Goal: Task Accomplishment & Management: Use online tool/utility

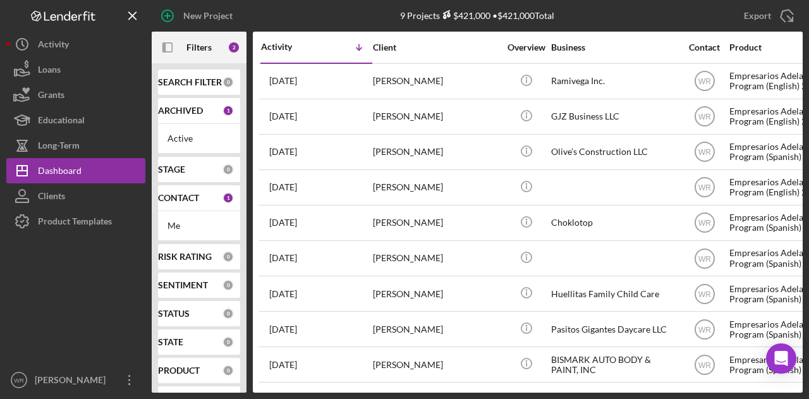
scroll to position [63, 0]
click at [172, 49] on rect "button" at bounding box center [167, 47] width 9 height 9
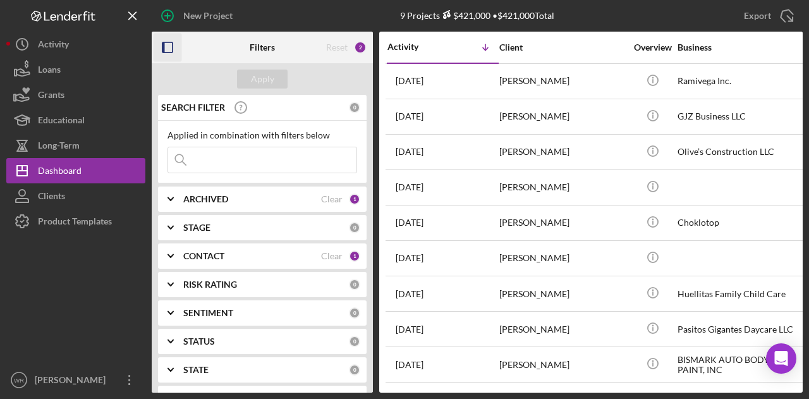
click at [228, 261] on div "CONTACT Clear 1" at bounding box center [271, 255] width 177 height 25
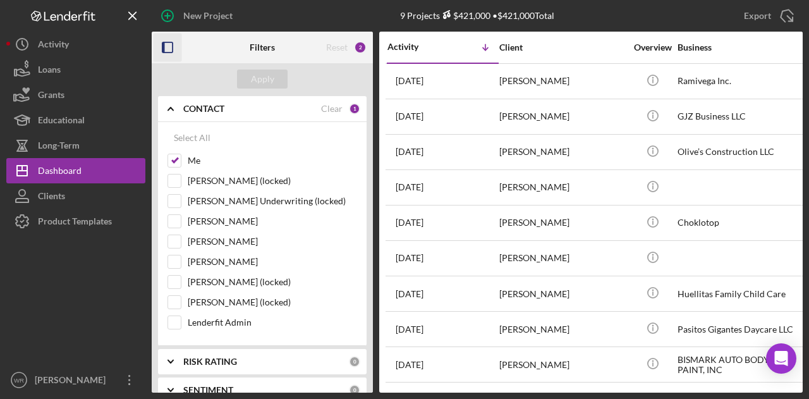
scroll to position [149, 0]
click at [220, 260] on label "[PERSON_NAME]" at bounding box center [272, 260] width 169 height 13
click at [181, 260] on input "Gloria Murillo" at bounding box center [174, 260] width 13 height 13
click at [262, 83] on div "Apply" at bounding box center [262, 79] width 23 height 19
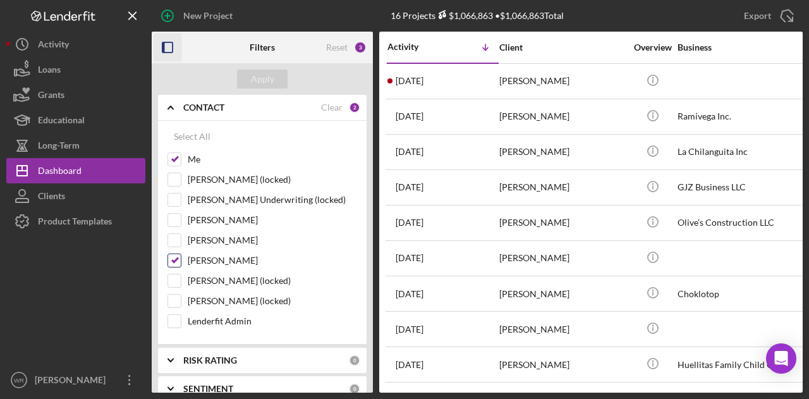
click at [218, 259] on label "Gloria Murillo" at bounding box center [272, 260] width 169 height 13
click at [181, 259] on input "Gloria Murillo" at bounding box center [174, 260] width 13 height 13
checkbox input "false"
click at [262, 85] on div "Apply" at bounding box center [262, 79] width 23 height 19
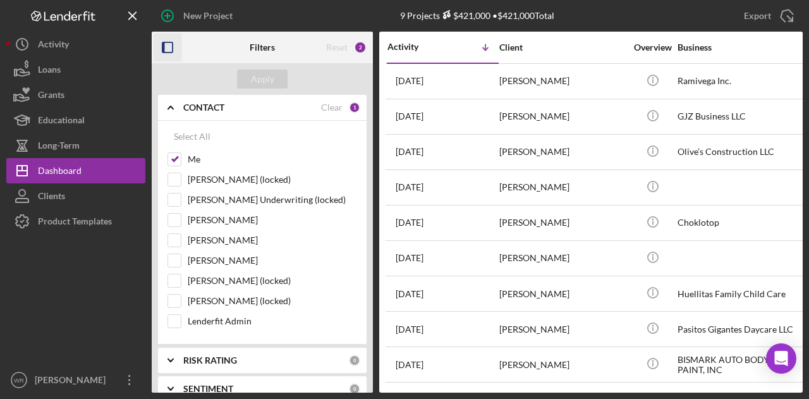
click at [169, 36] on icon "button" at bounding box center [168, 47] width 28 height 28
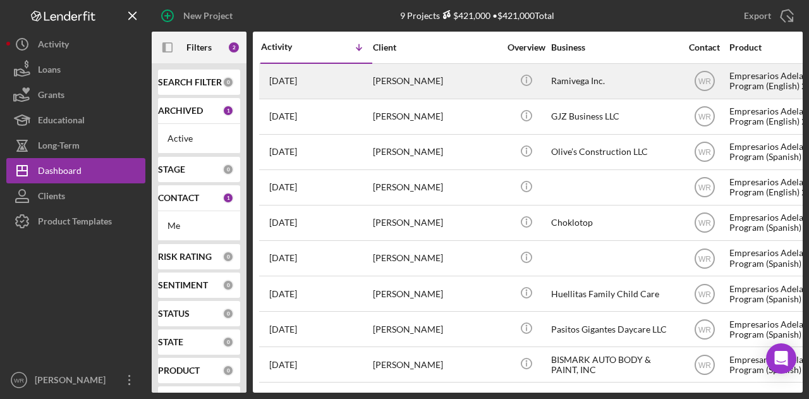
click at [293, 91] on div "[DATE] [PERSON_NAME]" at bounding box center [316, 80] width 111 height 33
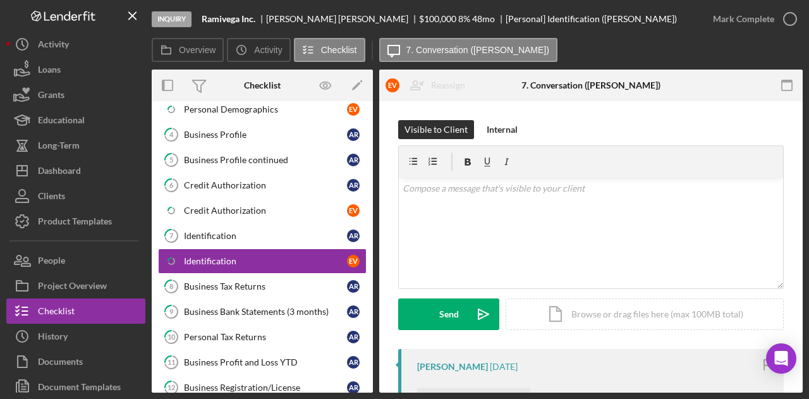
scroll to position [200, 0]
